Goal: Task Accomplishment & Management: Manage account settings

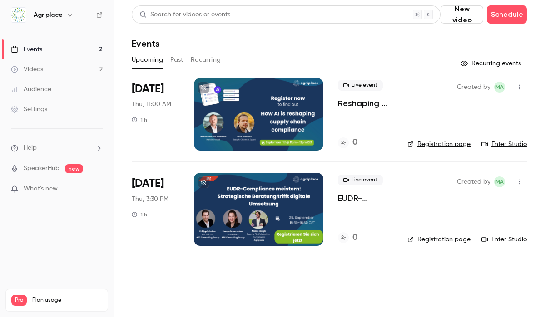
click at [433, 145] on link "Registration page" at bounding box center [438, 144] width 63 height 9
click at [519, 89] on icon "button" at bounding box center [519, 87] width 1 height 5
click at [519, 89] on div at bounding box center [272, 158] width 545 height 317
click at [226, 114] on div at bounding box center [258, 114] width 129 height 73
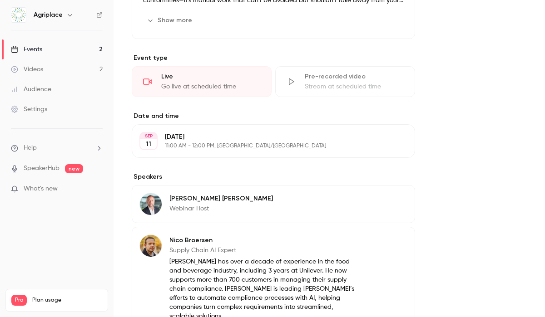
scroll to position [363, 0]
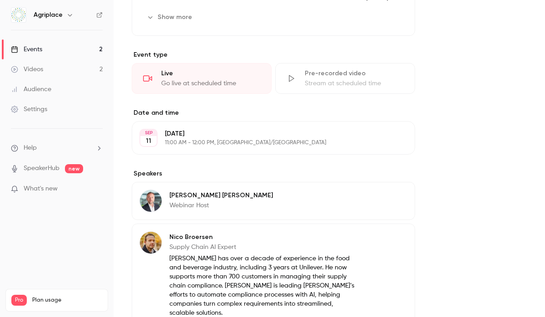
click at [221, 134] on p "[DATE]" at bounding box center [266, 133] width 202 height 9
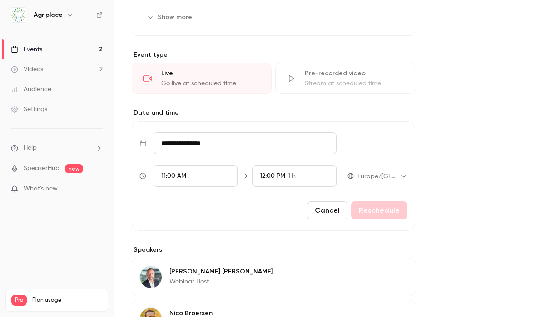
click at [145, 146] on icon at bounding box center [142, 143] width 7 height 7
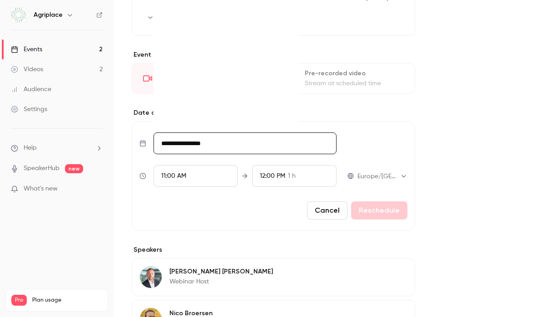
click at [168, 144] on input "**********" at bounding box center [244, 144] width 183 height 22
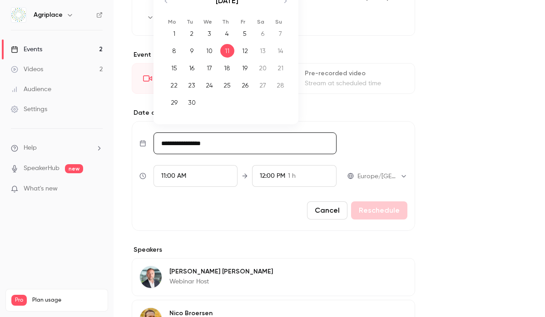
click at [225, 69] on div "18" at bounding box center [227, 68] width 14 height 14
type input "**********"
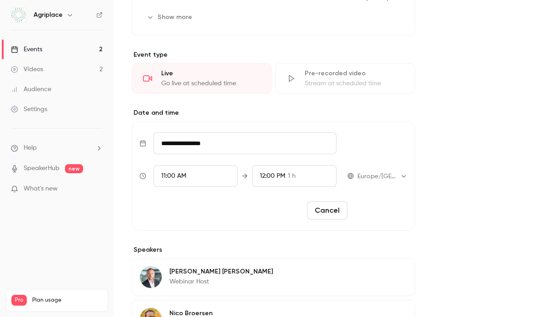
click at [383, 211] on button "Reschedule" at bounding box center [379, 211] width 56 height 18
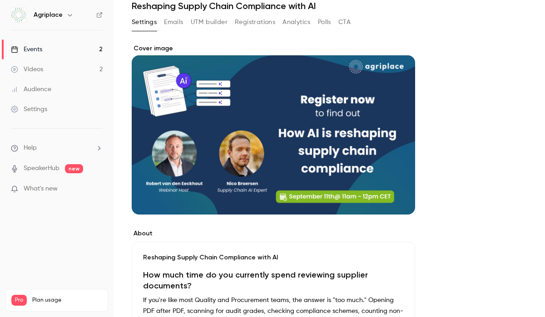
scroll to position [0, 0]
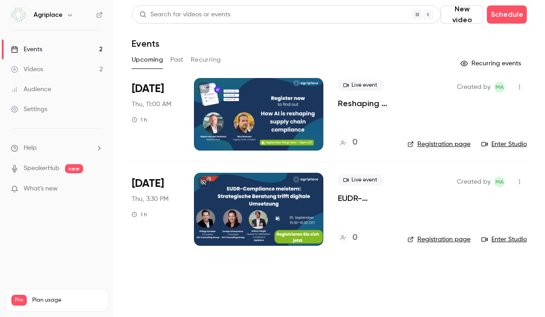
click at [441, 146] on link "Registration page" at bounding box center [438, 144] width 63 height 9
